Goal: Transaction & Acquisition: Purchase product/service

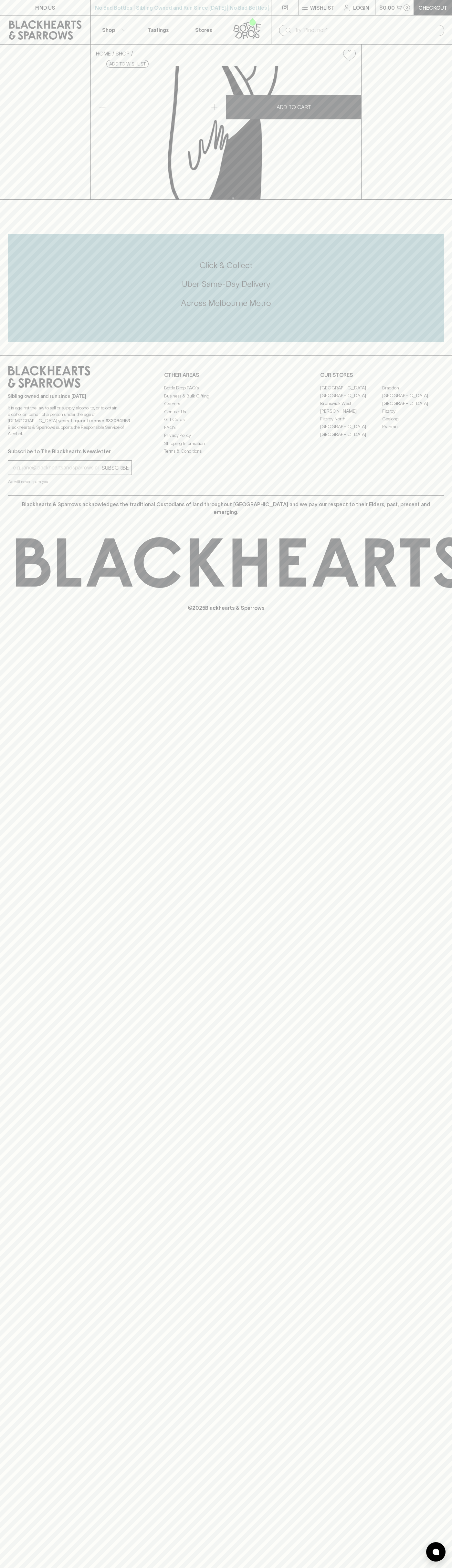
click at [437, 180] on div "HOME SHOP Mount Zero Lemon & Thyme Mixed Olives Pouch 80g $6.00 Add to wishlist…" at bounding box center [226, 122] width 452 height 155
click at [104, 1567] on html "FIND US | No Bad Bottles | Sibling Owned and Run Since [DATE] | No Bad Bottles …" at bounding box center [226, 784] width 452 height 1568
click at [1, 86] on div "HOME SHOP Mount Zero Lemon & Thyme Mixed Olives Pouch 80g $6.00 Add to wishlist…" at bounding box center [226, 122] width 452 height 155
